Goal: Find specific page/section: Find specific page/section

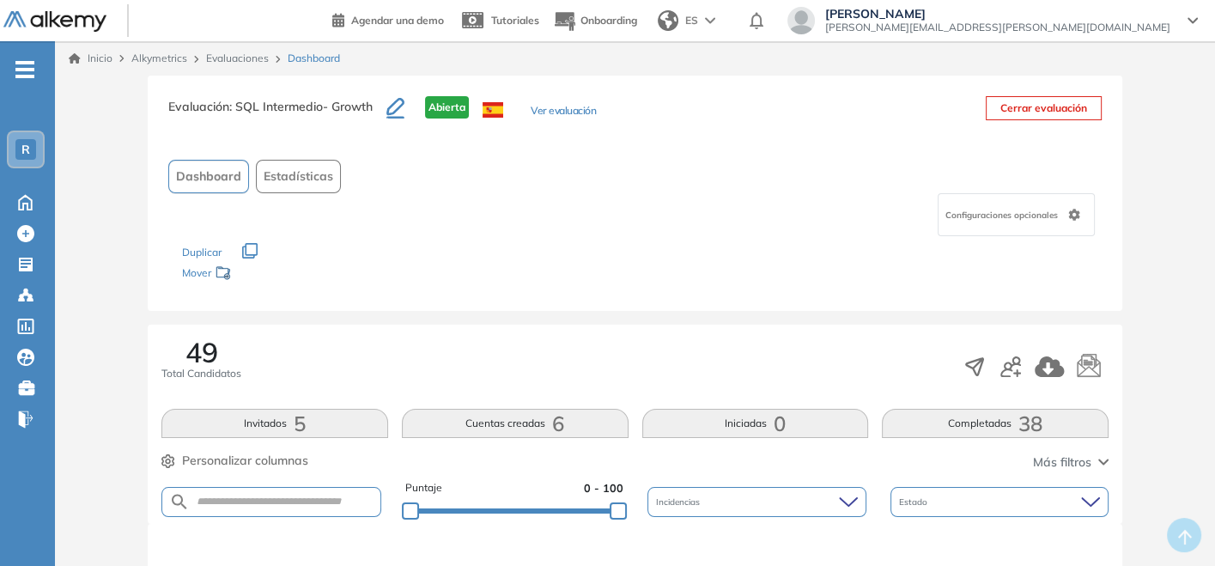
click at [249, 51] on div "Evaluaciones" at bounding box center [240, 58] width 82 height 15
click at [247, 52] on link "Evaluaciones" at bounding box center [237, 58] width 63 height 13
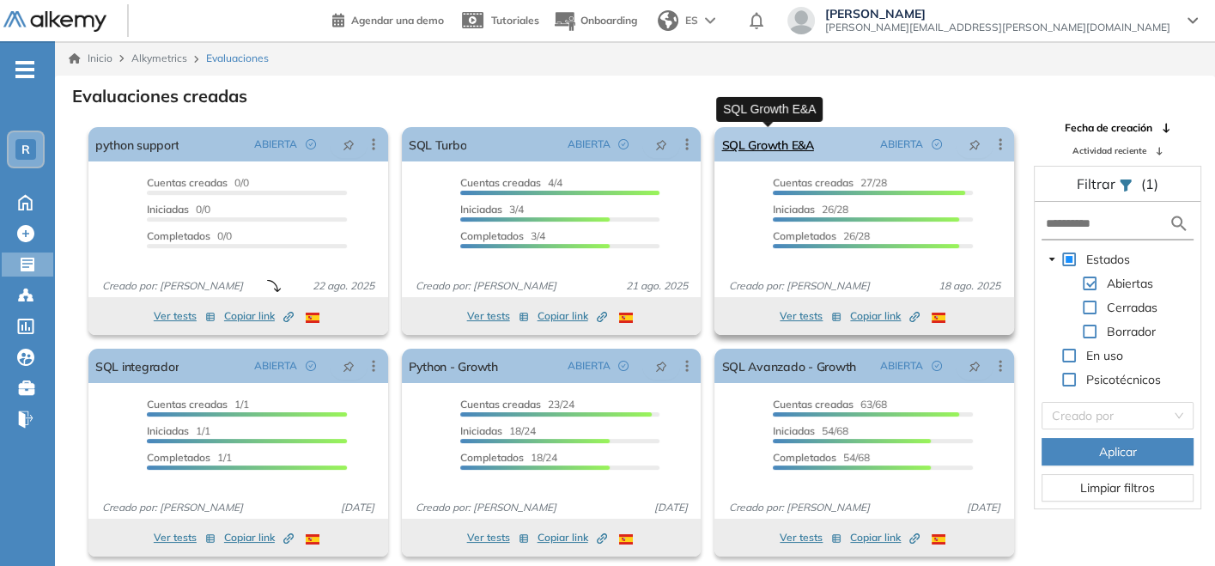
click at [772, 149] on link "SQL Growth E&A" at bounding box center [768, 144] width 92 height 34
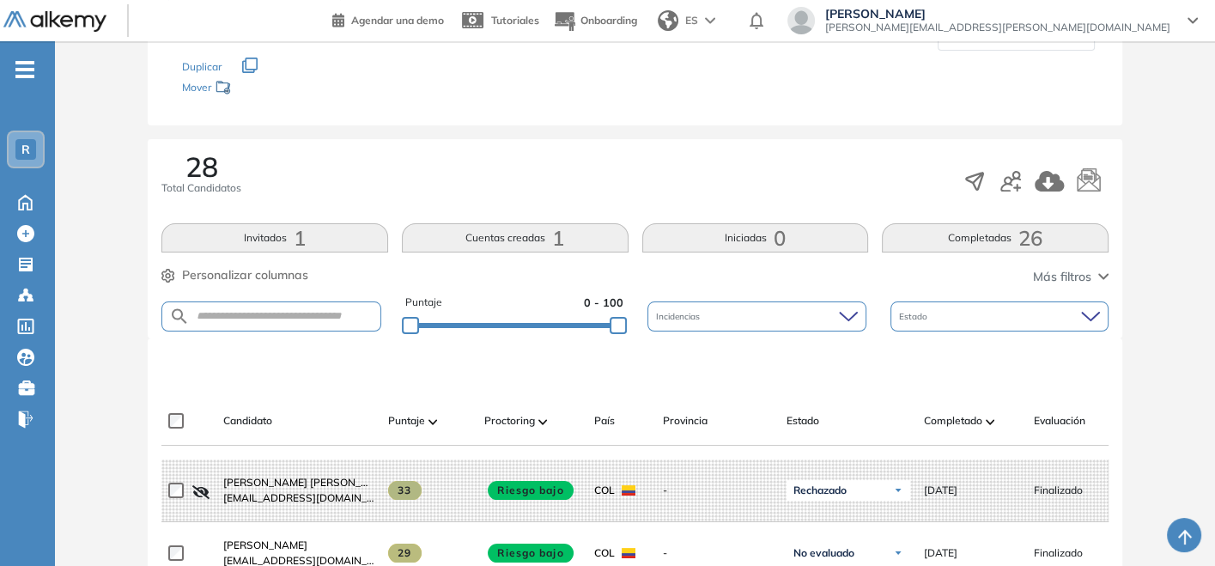
scroll to position [286, 0]
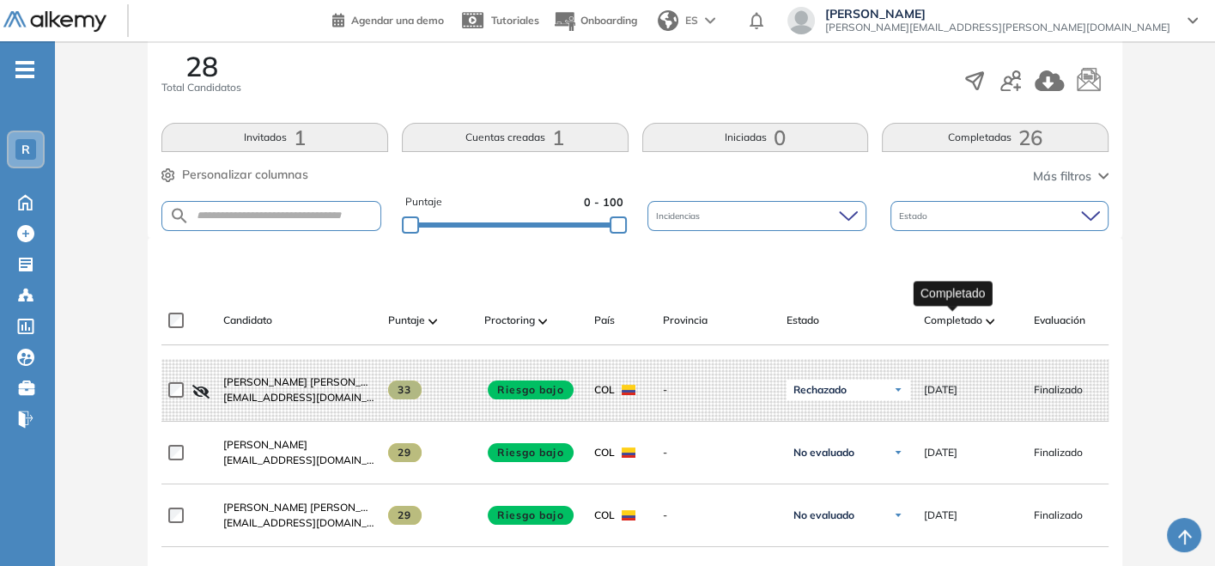
click at [980, 323] on span "Completado" at bounding box center [953, 320] width 58 height 15
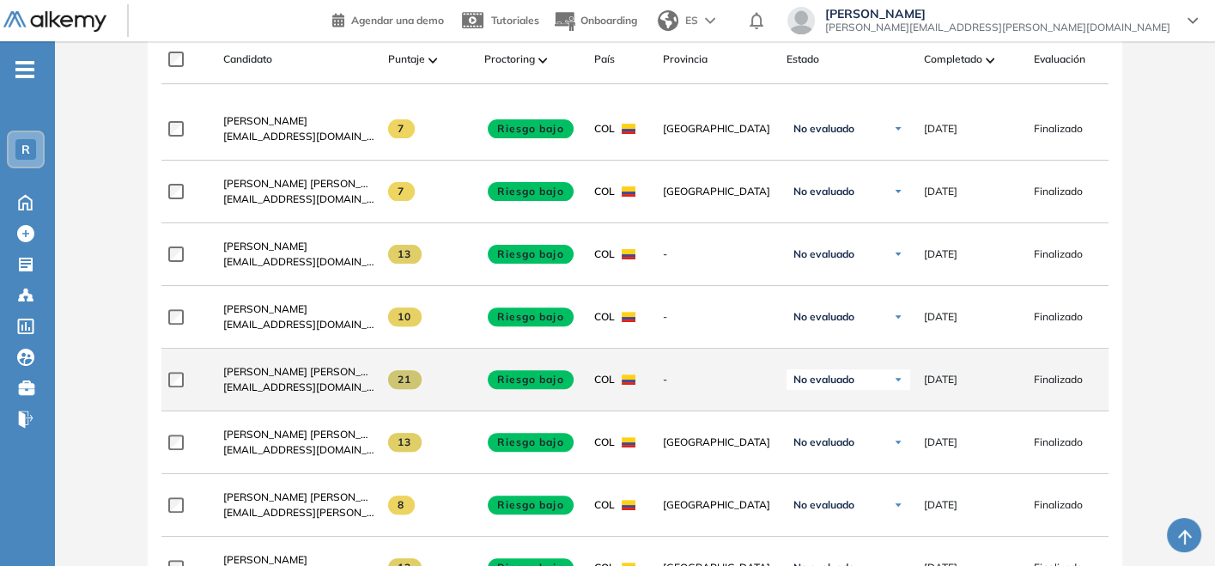
scroll to position [572, 0]
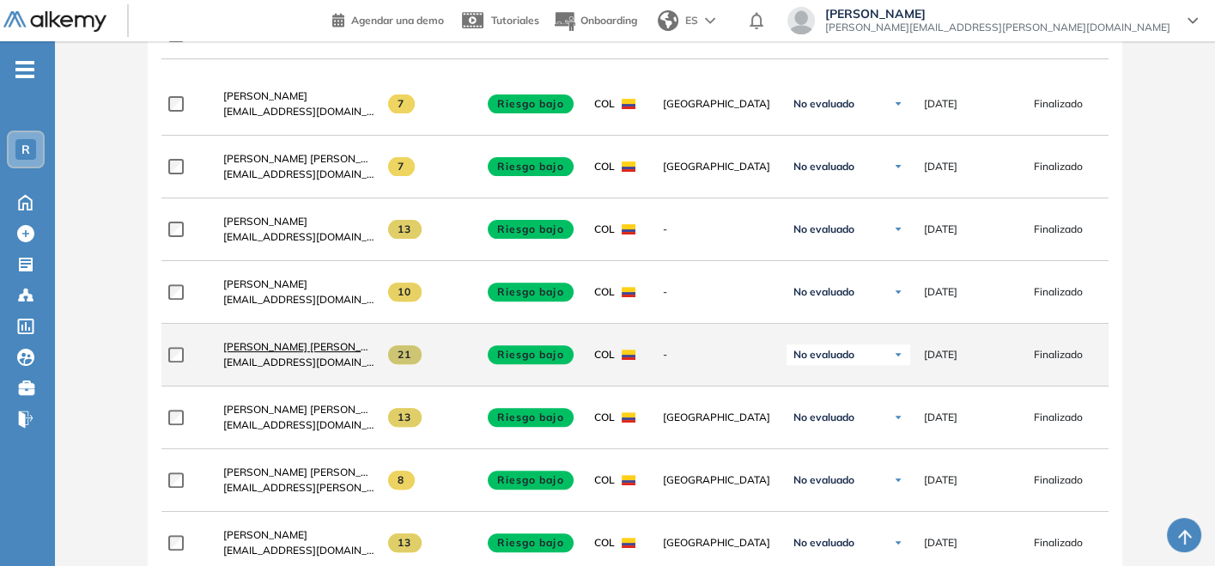
click at [282, 355] on link "[PERSON_NAME] [PERSON_NAME]" at bounding box center [298, 346] width 151 height 15
